Goal: Information Seeking & Learning: Learn about a topic

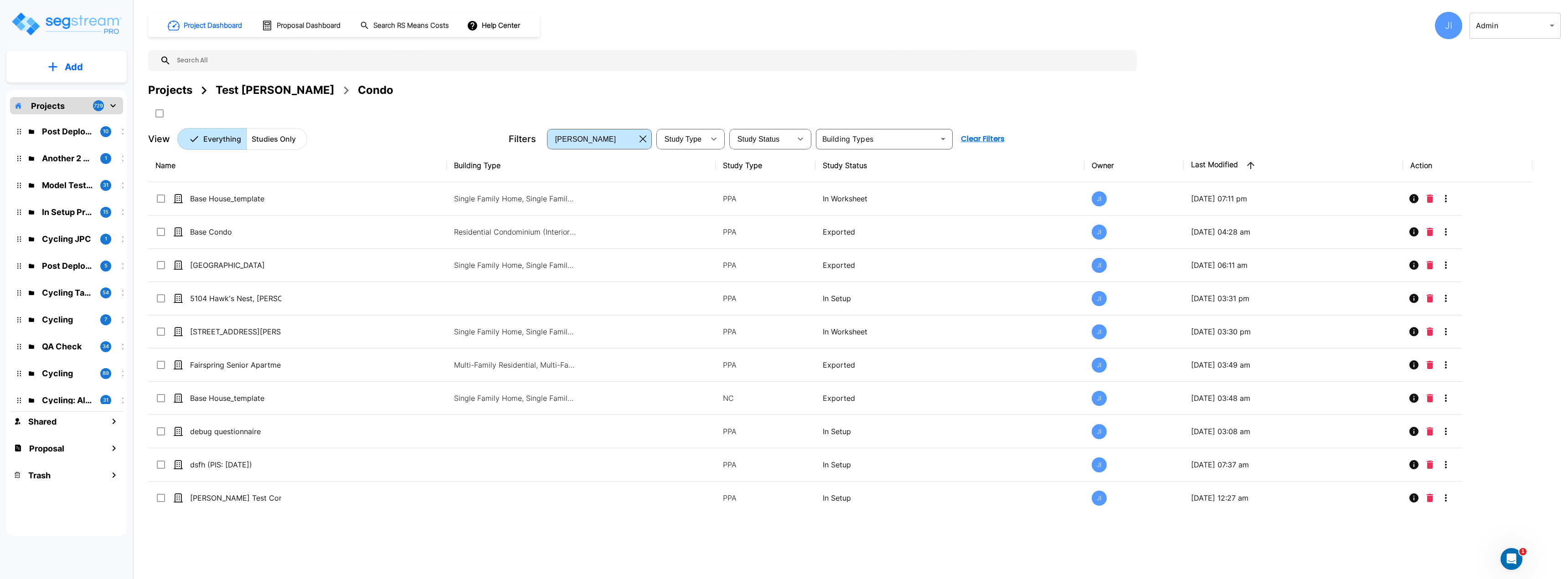
click at [413, 131] on div "View Everything Studies Only" at bounding box center [324, 139] width 353 height 22
drag, startPoint x: 265, startPoint y: 150, endPoint x: 211, endPoint y: 169, distance: 57.2
click at [266, 150] on th "Name" at bounding box center [297, 165] width 298 height 33
click at [282, 142] on p "Studies Only" at bounding box center [273, 139] width 44 height 11
drag, startPoint x: 198, startPoint y: 143, endPoint x: 454, endPoint y: 105, distance: 258.8
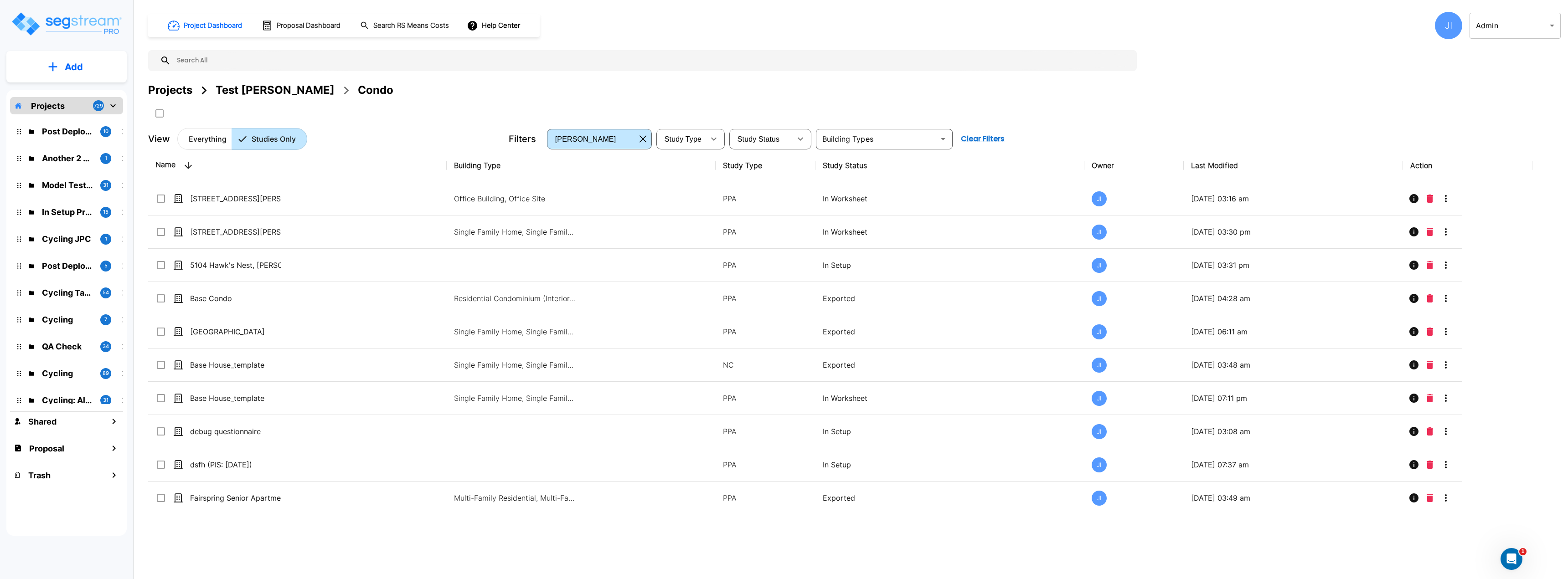
click at [198, 144] on p "Everything" at bounding box center [208, 139] width 38 height 11
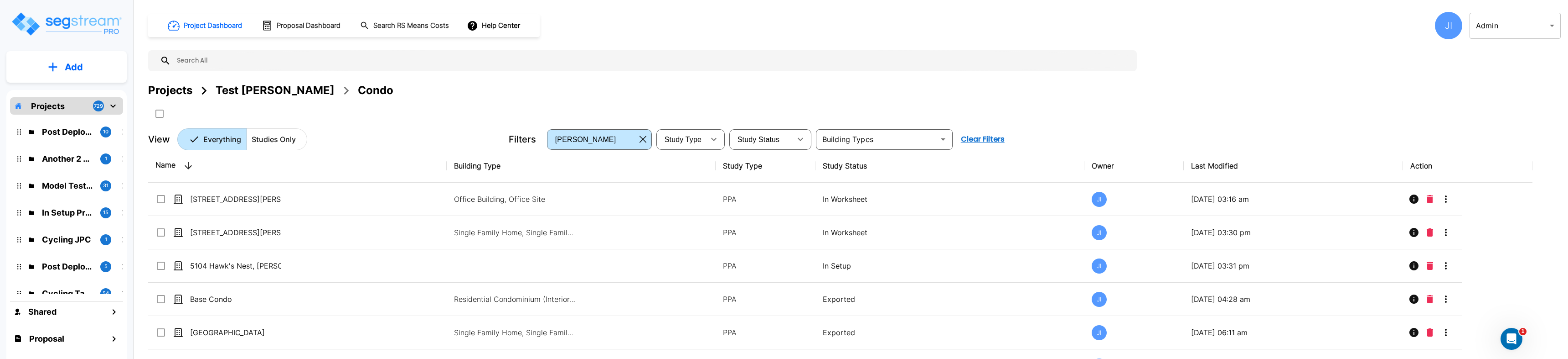
click at [251, 127] on div "Project Dashboard Proposal Dashboard Search RS Means Costs Help Center JI Admin…" at bounding box center [854, 80] width 1413 height 138
click at [272, 141] on p "Studies Only" at bounding box center [273, 139] width 44 height 11
click at [206, 137] on p "Everything" at bounding box center [208, 139] width 38 height 11
click at [237, 89] on div "Test Jay" at bounding box center [275, 90] width 119 height 16
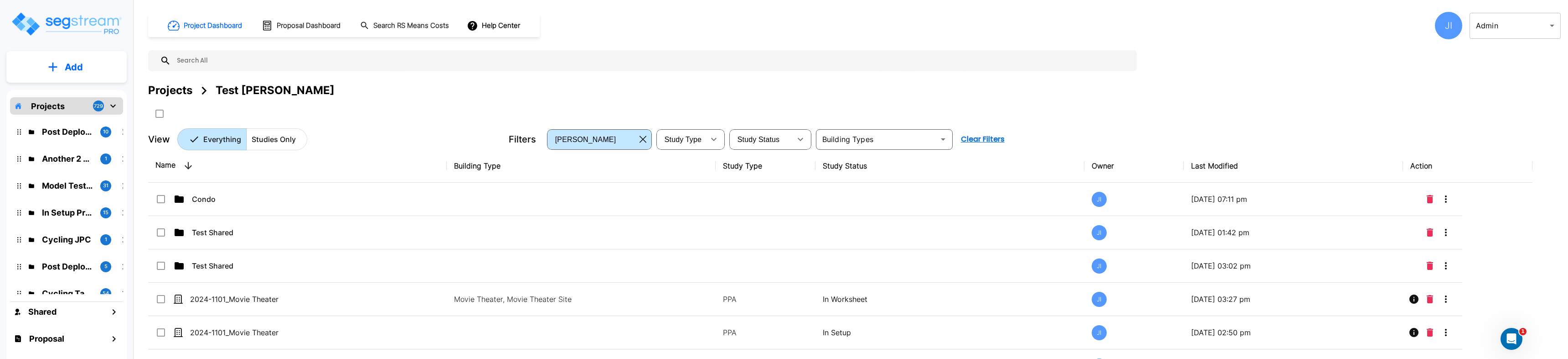
click at [257, 138] on p "Studies Only" at bounding box center [273, 139] width 44 height 11
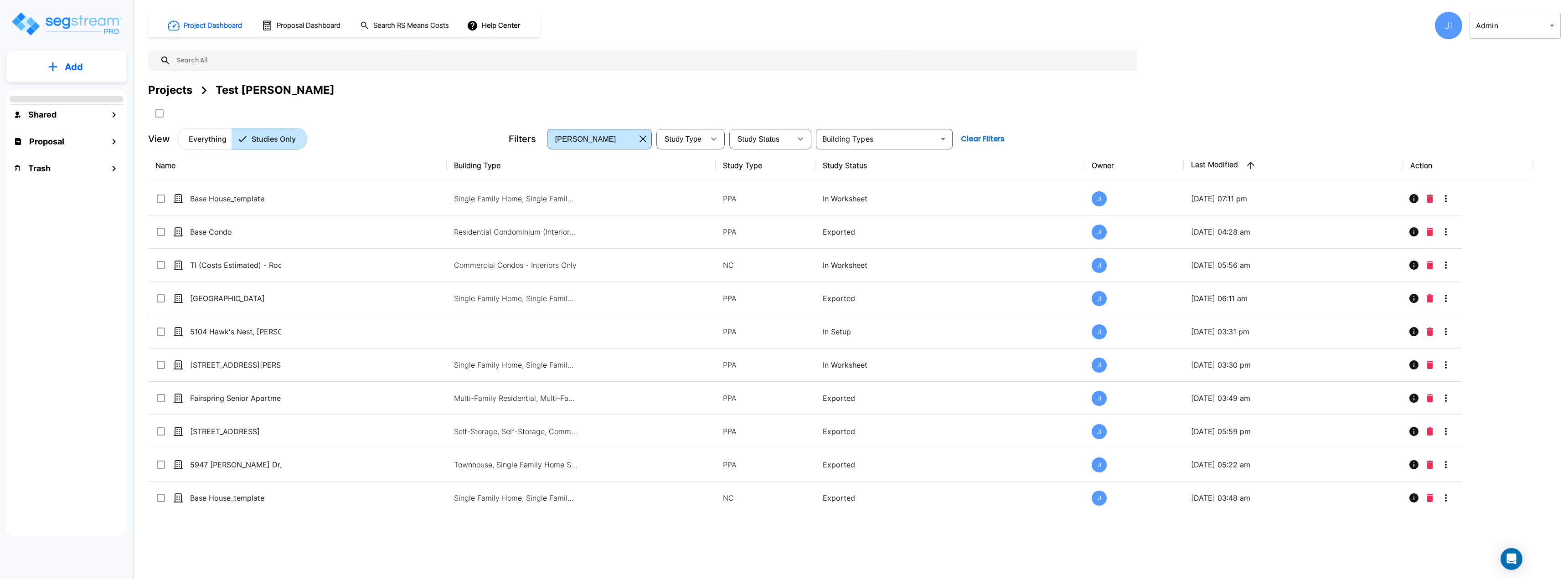
click at [1444, 30] on div "JI" at bounding box center [1448, 25] width 27 height 27
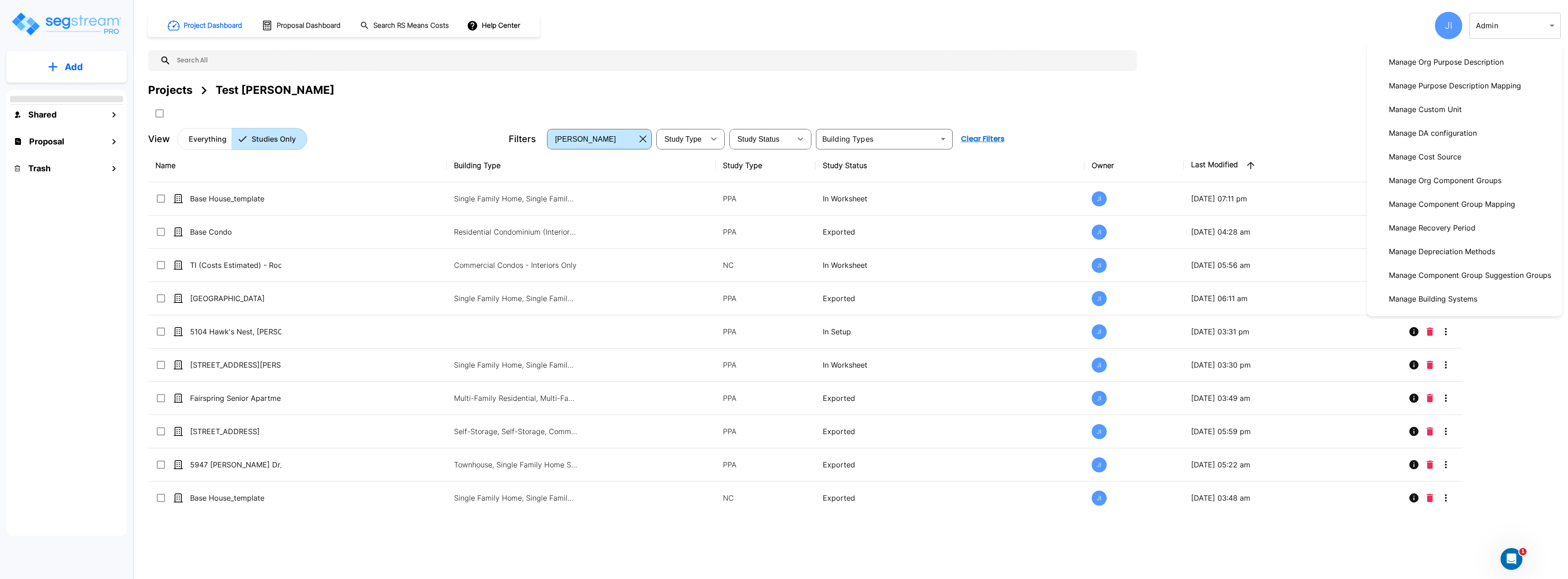
scroll to position [356, 0]
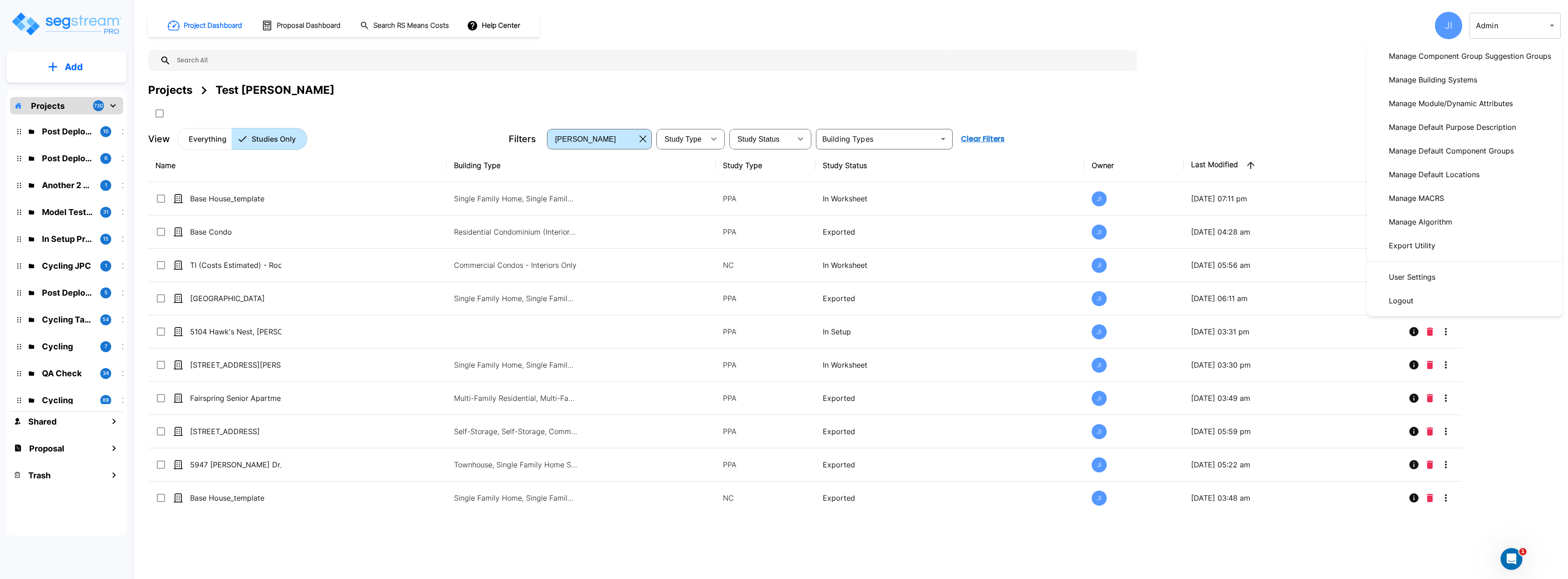
click at [1295, 99] on div at bounding box center [784, 290] width 1568 height 579
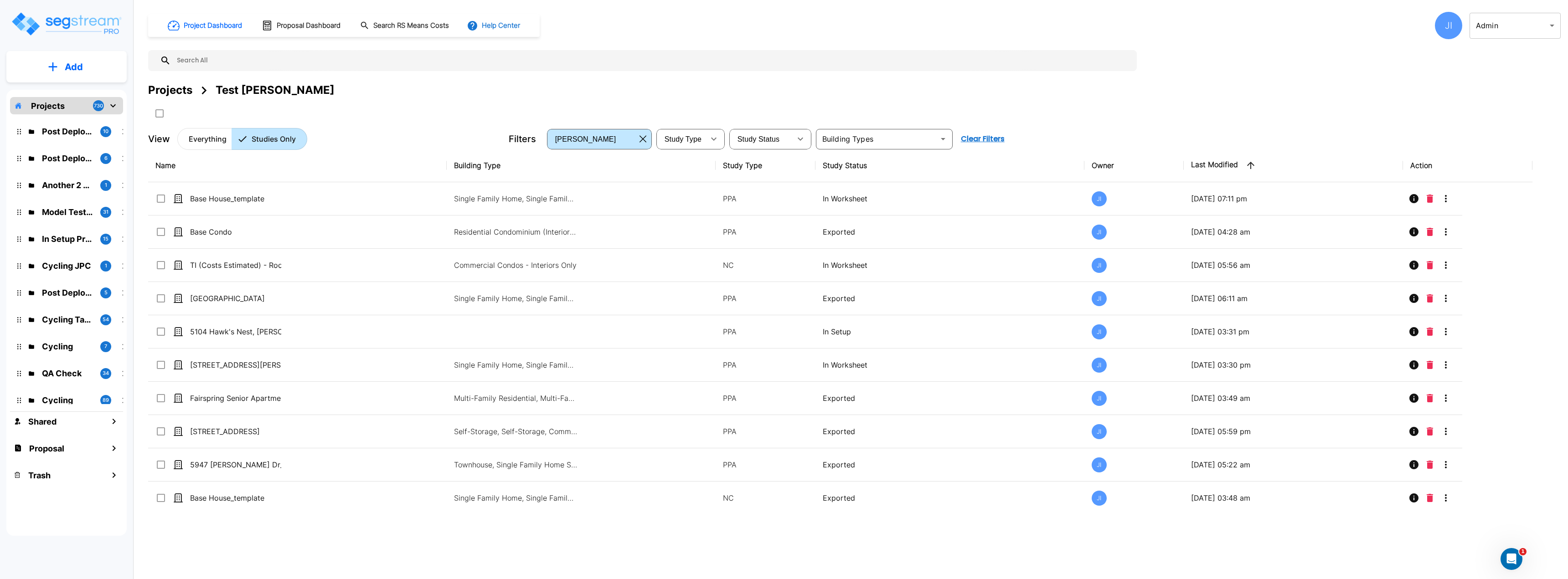
click at [511, 26] on button "Help Center" at bounding box center [494, 26] width 59 height 17
click at [525, 72] on link "How-To Videos" at bounding box center [511, 66] width 88 height 16
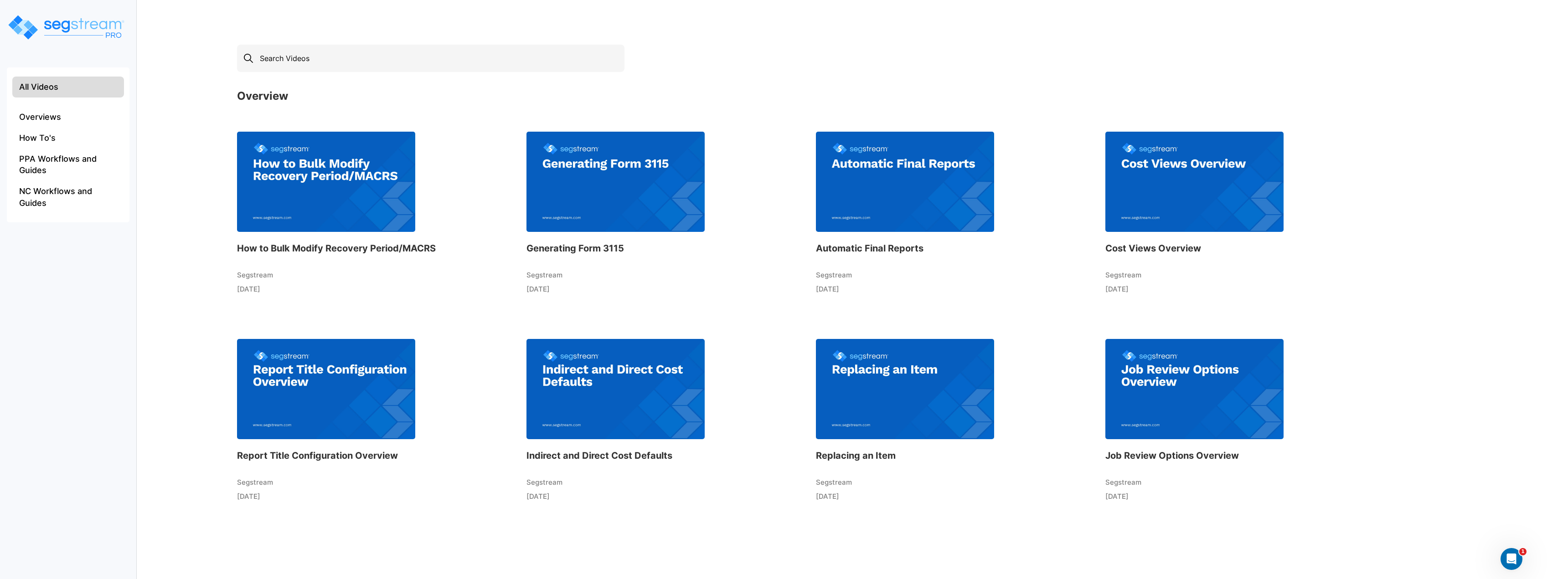
click at [351, 193] on img at bounding box center [326, 181] width 178 height 100
click at [886, 388] on img at bounding box center [905, 389] width 178 height 100
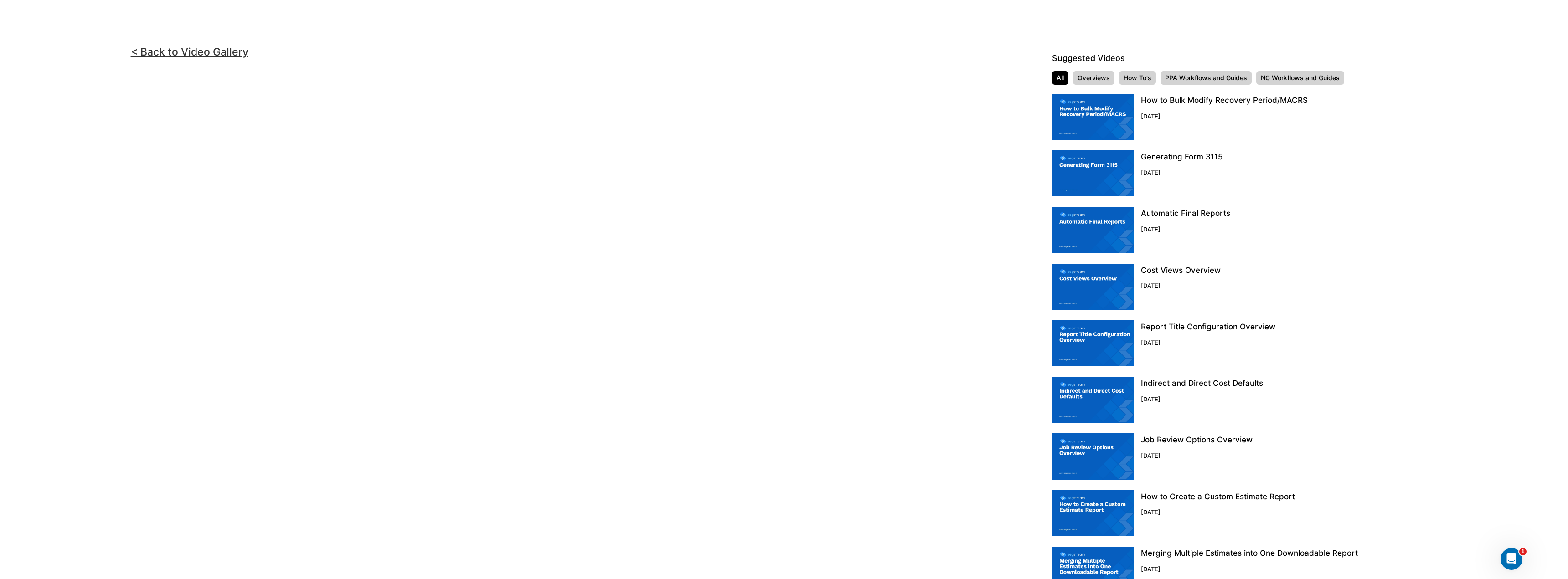
click at [1097, 392] on img at bounding box center [1093, 400] width 82 height 46
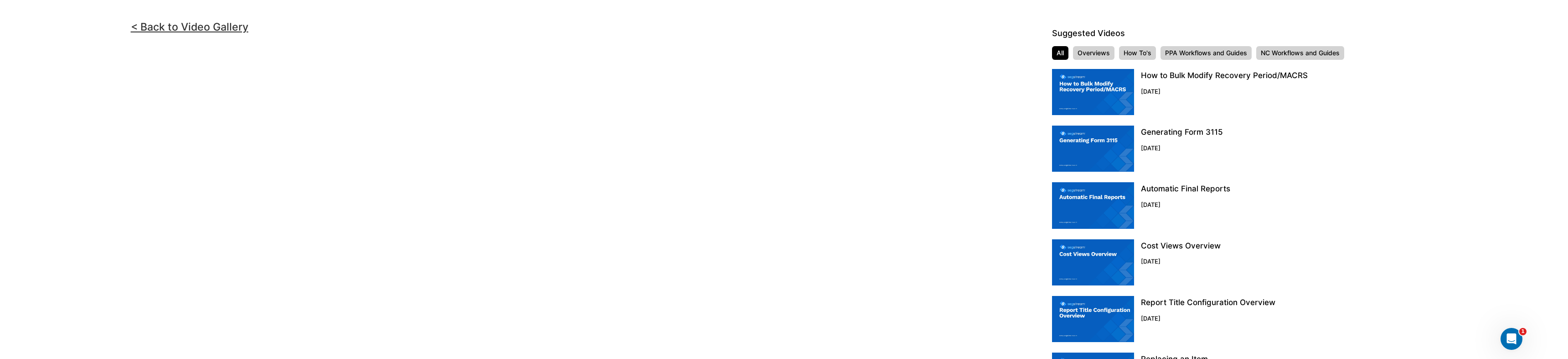
scroll to position [15, 0]
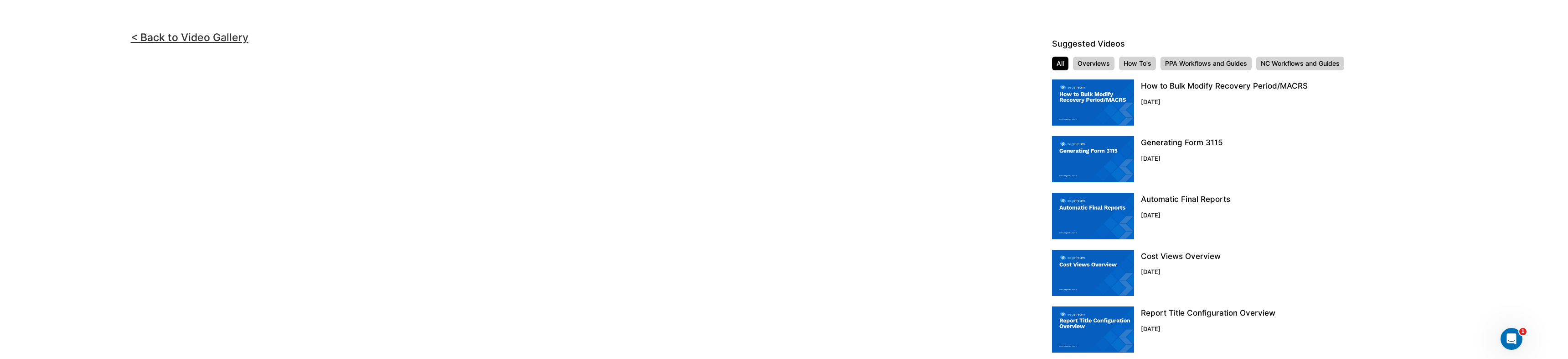
click at [1111, 209] on img at bounding box center [1093, 216] width 82 height 46
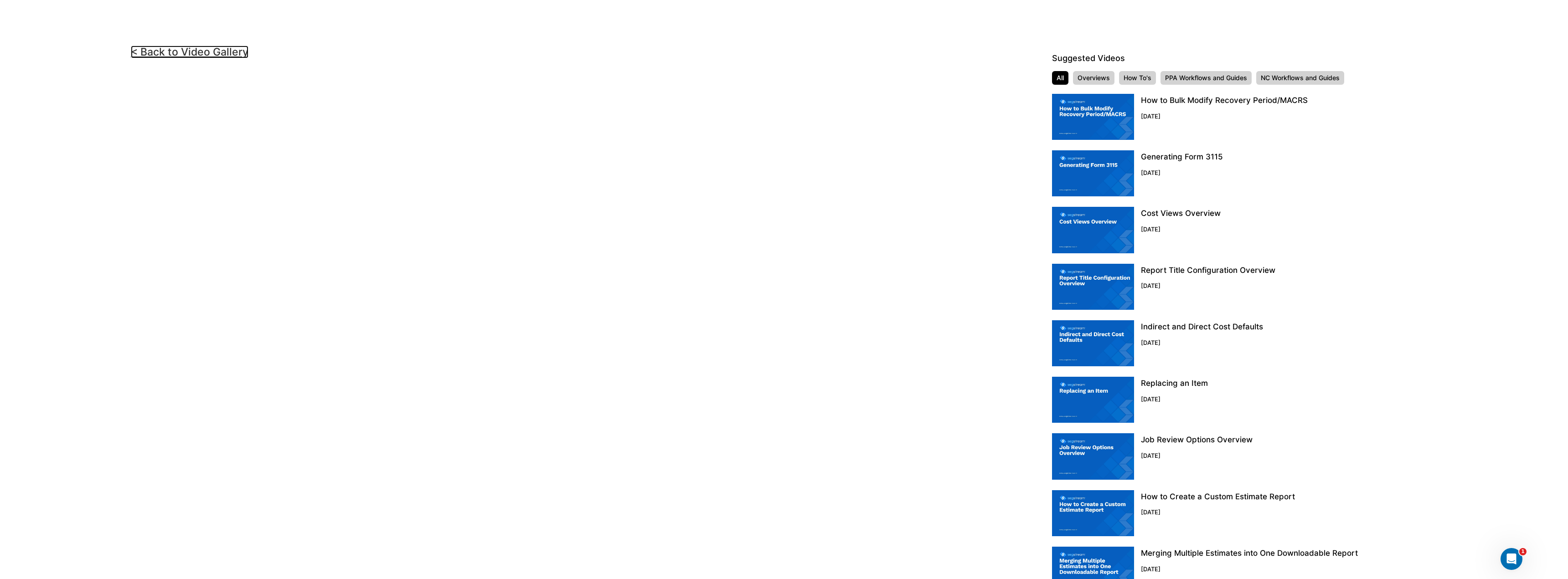
click at [197, 50] on link "< Back to Video Gallery" at bounding box center [189, 52] width 117 height 13
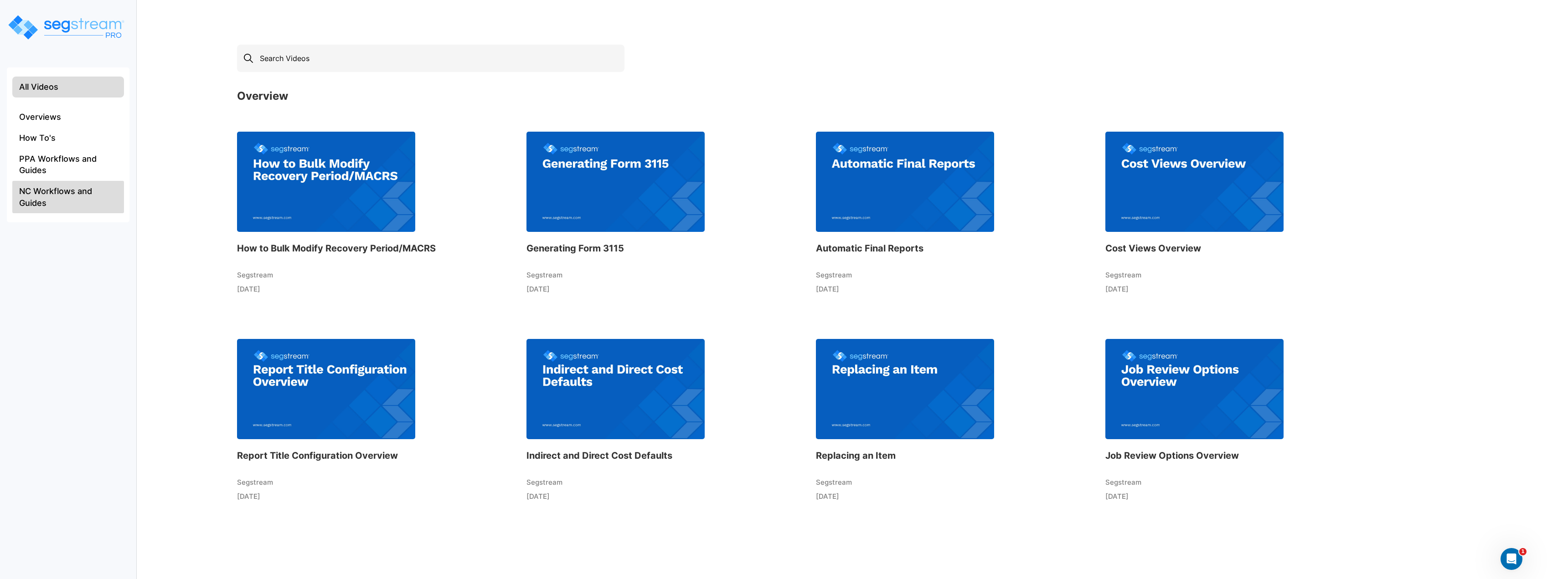
click at [59, 202] on li "NC Workflows and Guides" at bounding box center [68, 196] width 111 height 32
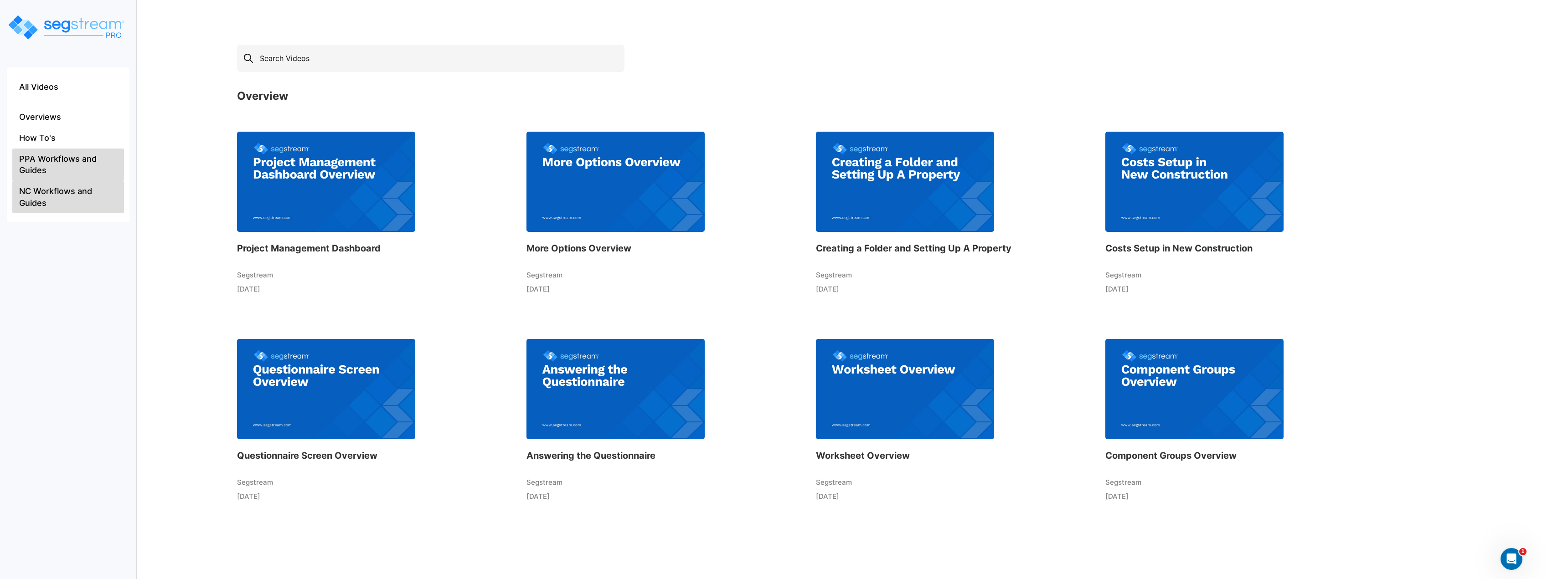
click at [61, 171] on li "PPA Workflows and Guides" at bounding box center [68, 164] width 111 height 32
click at [51, 204] on li "NC Workflows and Guides" at bounding box center [68, 196] width 111 height 32
click at [875, 380] on img at bounding box center [905, 389] width 178 height 100
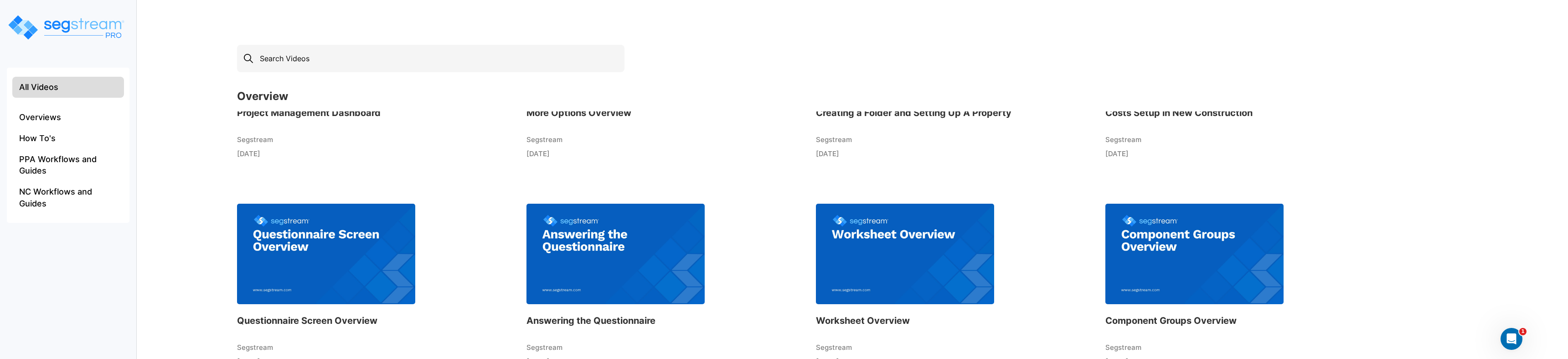
scroll to position [183, 0]
